Goal: Task Accomplishment & Management: Use online tool/utility

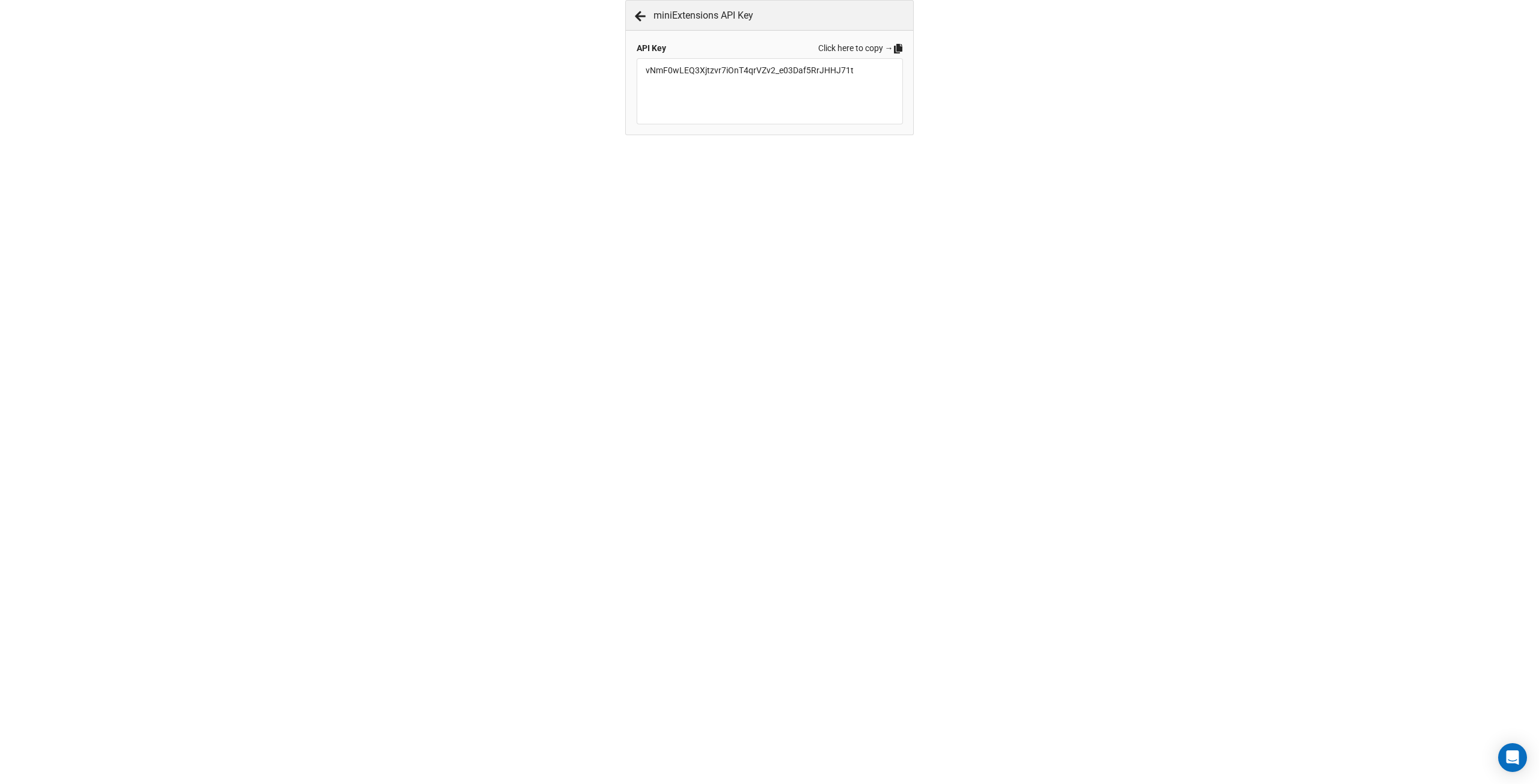
click at [893, 51] on icon at bounding box center [897, 49] width 10 height 10
click at [903, 51] on div "API Key Click here to copy → vNmF0wLEQ3Xjtzvr7iOnT4qrVZv2_e03Daf5RrJHHJ71t" at bounding box center [770, 82] width 287 height 104
click at [900, 50] on icon at bounding box center [897, 49] width 8 height 10
